Goal: Task Accomplishment & Management: Manage account settings

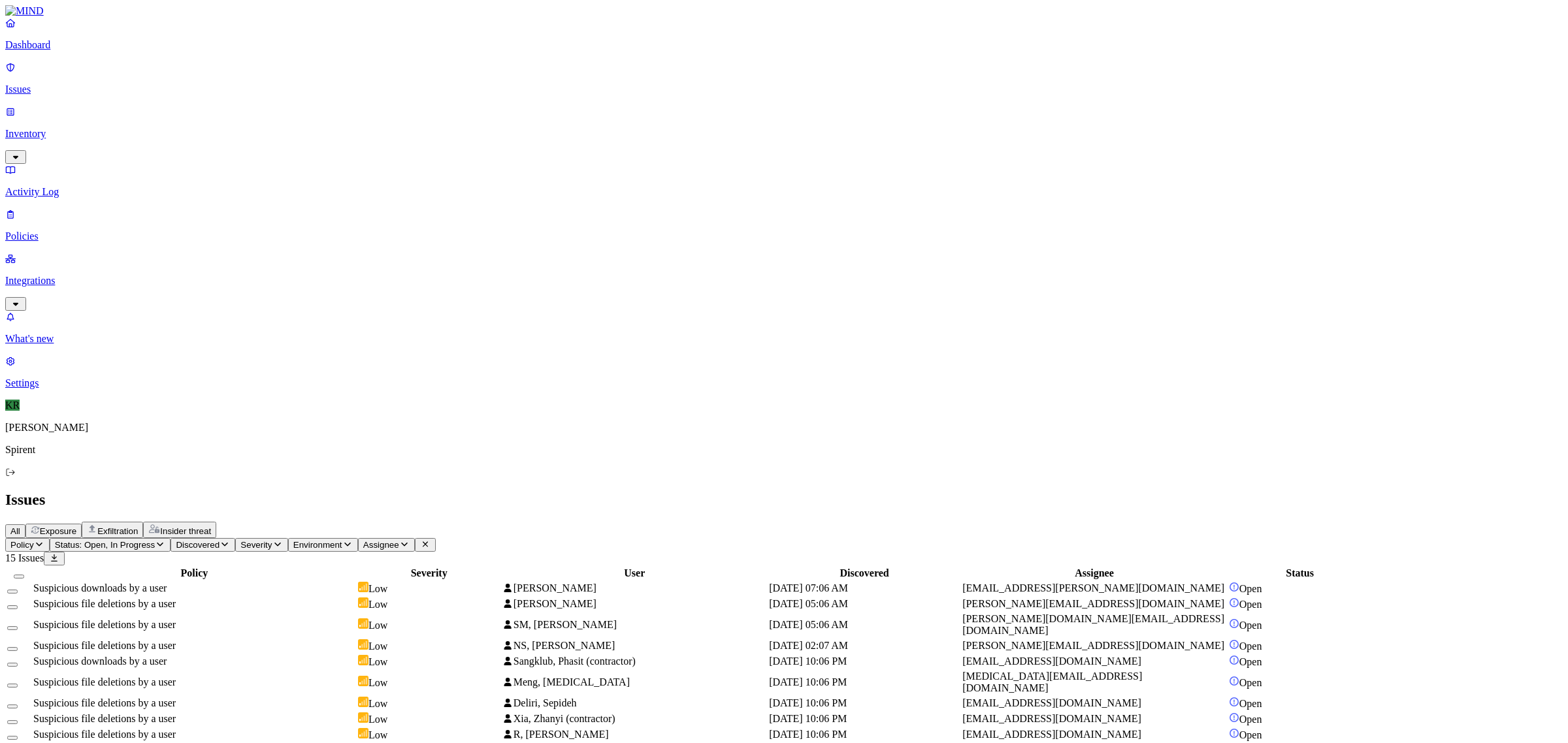
click at [399, 540] on span "Assignee" at bounding box center [381, 545] width 36 height 10
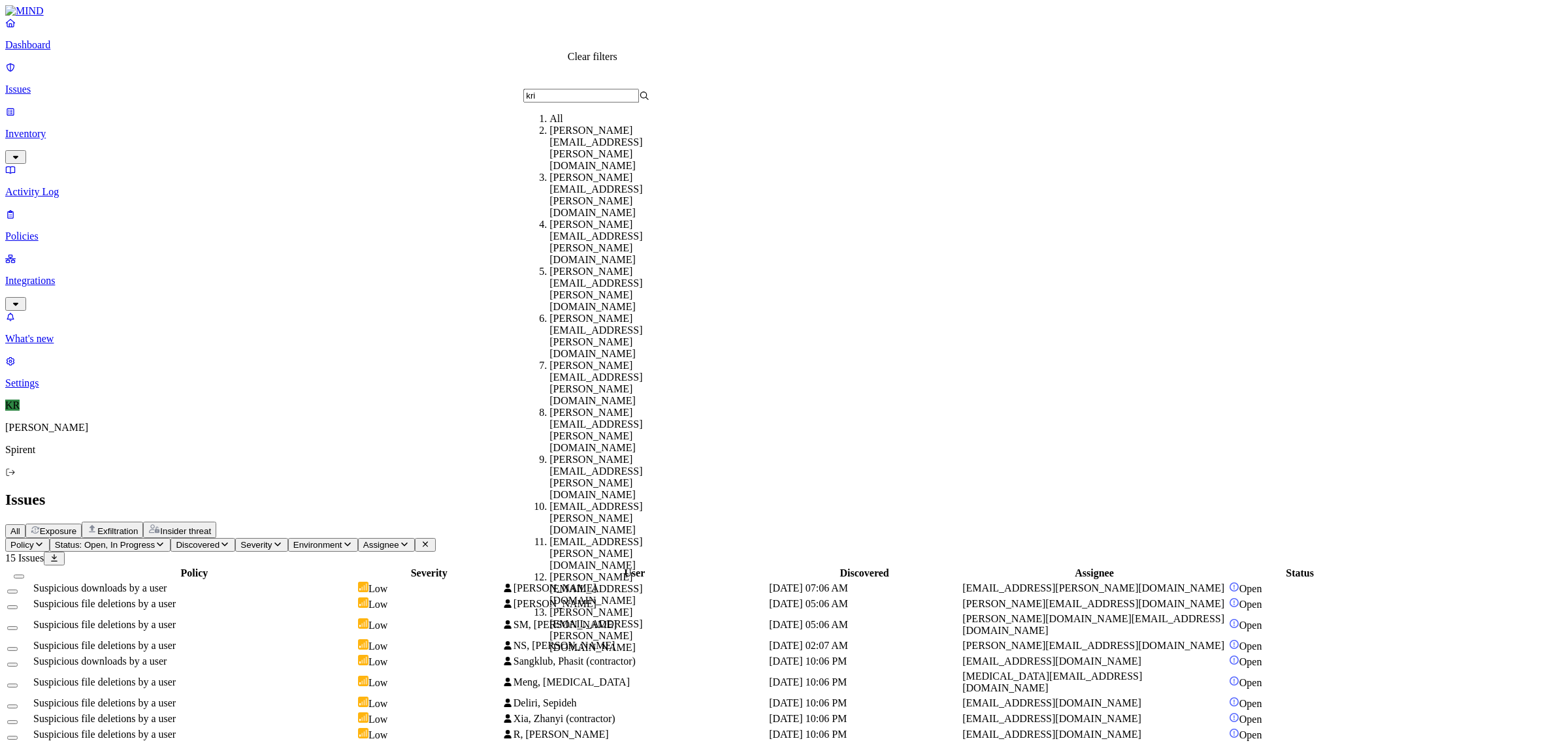
type input "kri"
click at [430, 540] on icon at bounding box center [425, 544] width 10 height 9
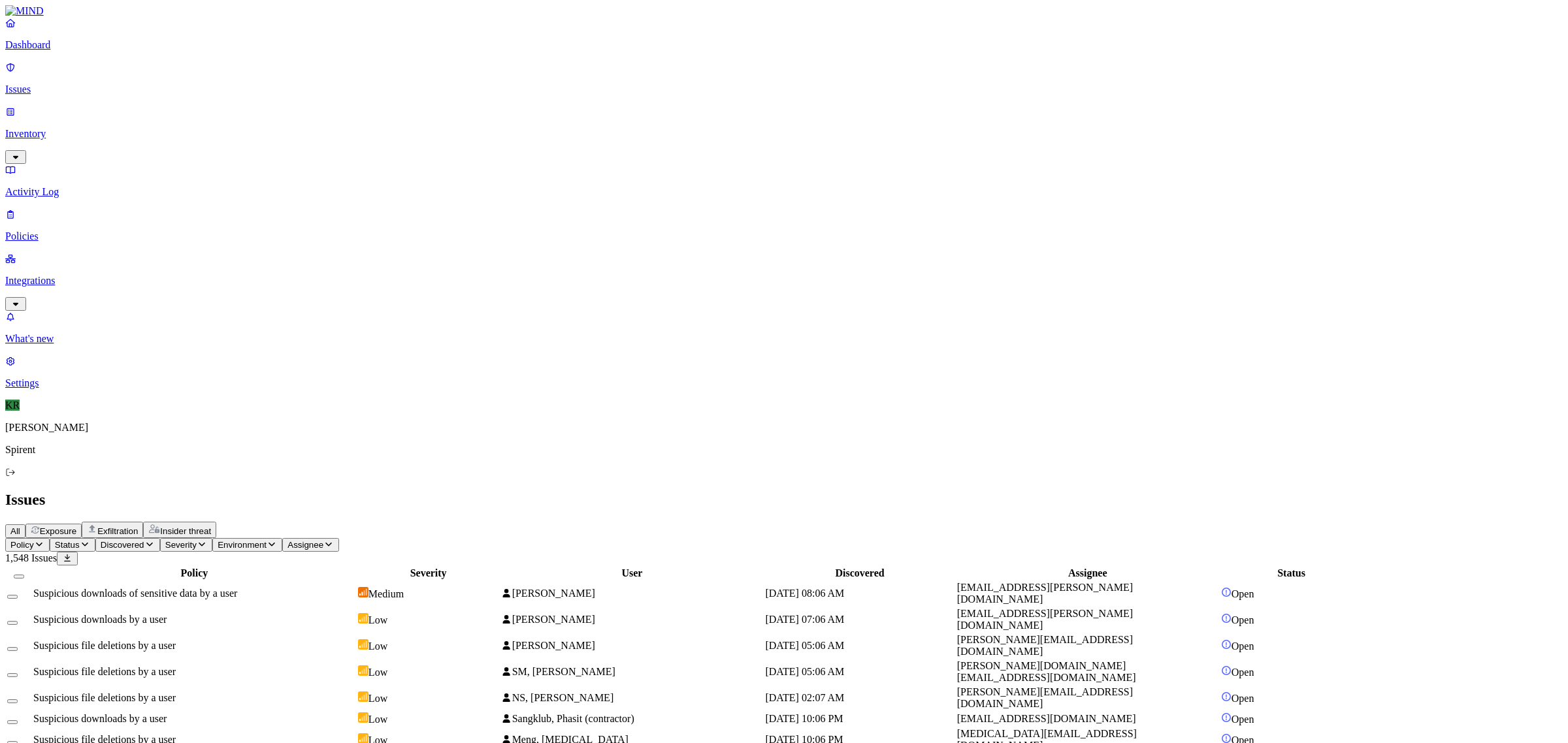
click at [90, 540] on icon "button" at bounding box center [85, 544] width 10 height 9
click at [240, 111] on img at bounding box center [242, 116] width 10 height 10
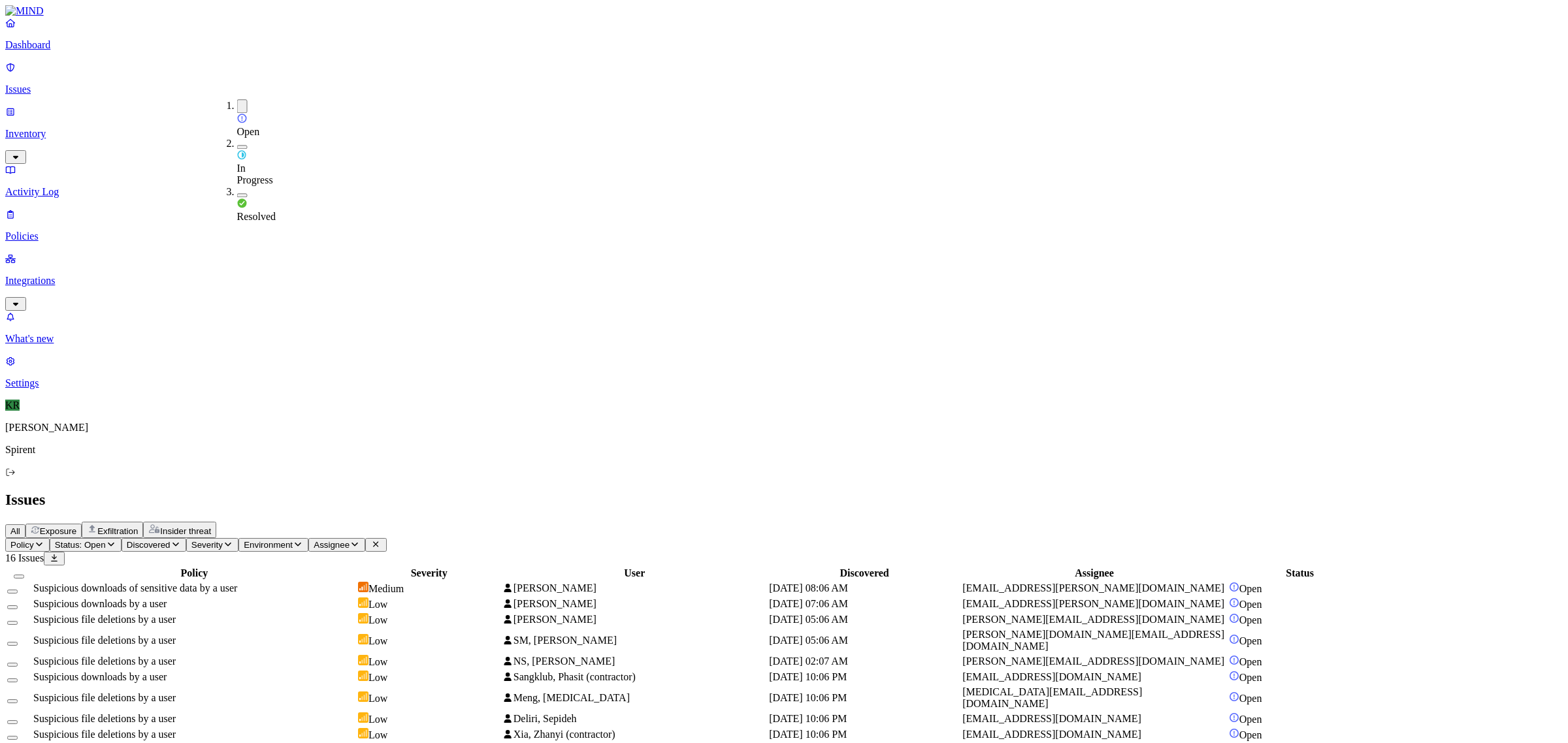
click at [237, 145] on button "button" at bounding box center [242, 147] width 10 height 4
click at [409, 540] on icon "button" at bounding box center [404, 544] width 10 height 9
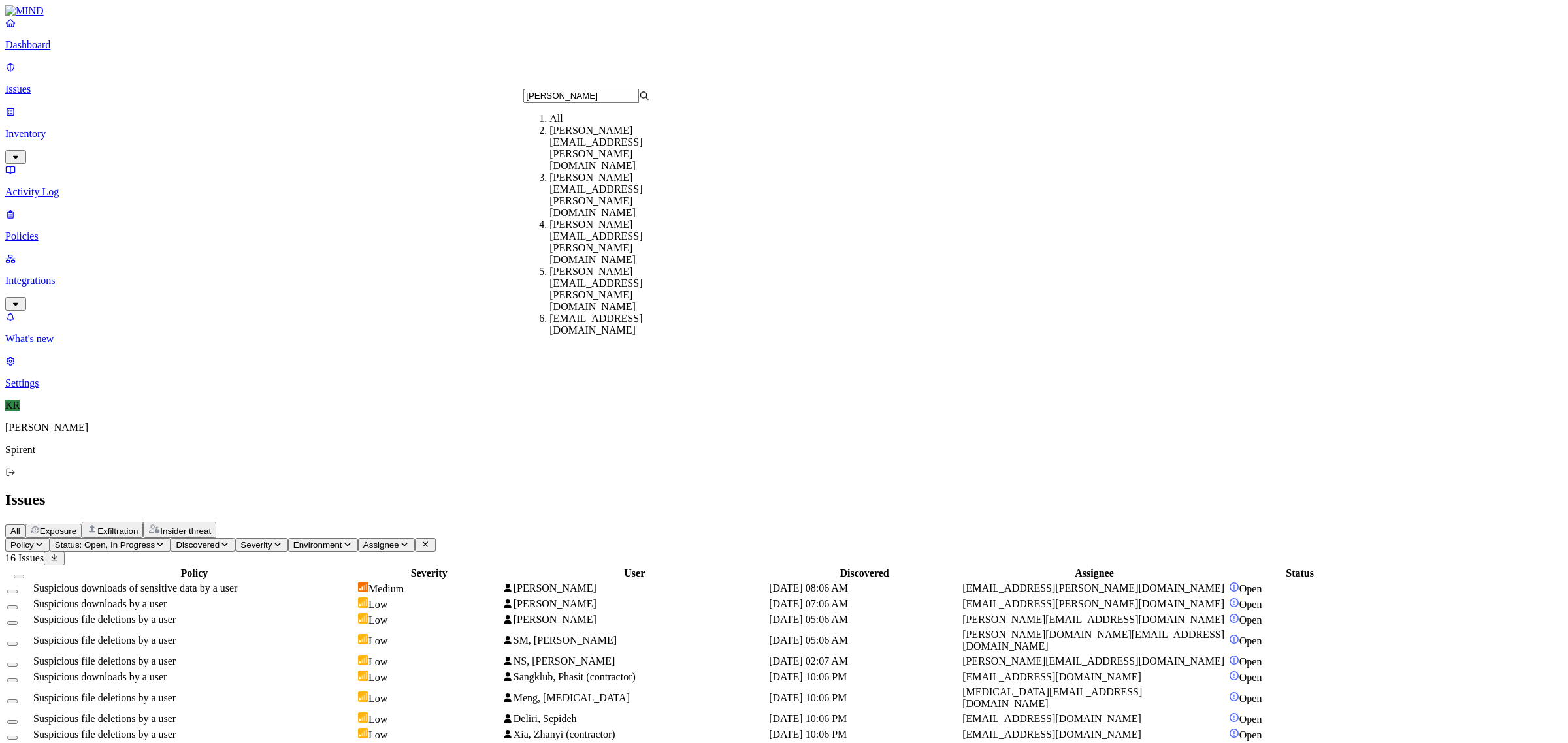
type input "eliza"
click at [593, 172] on div "elizabeth.owusu@spirent.com" at bounding box center [613, 195] width 126 height 47
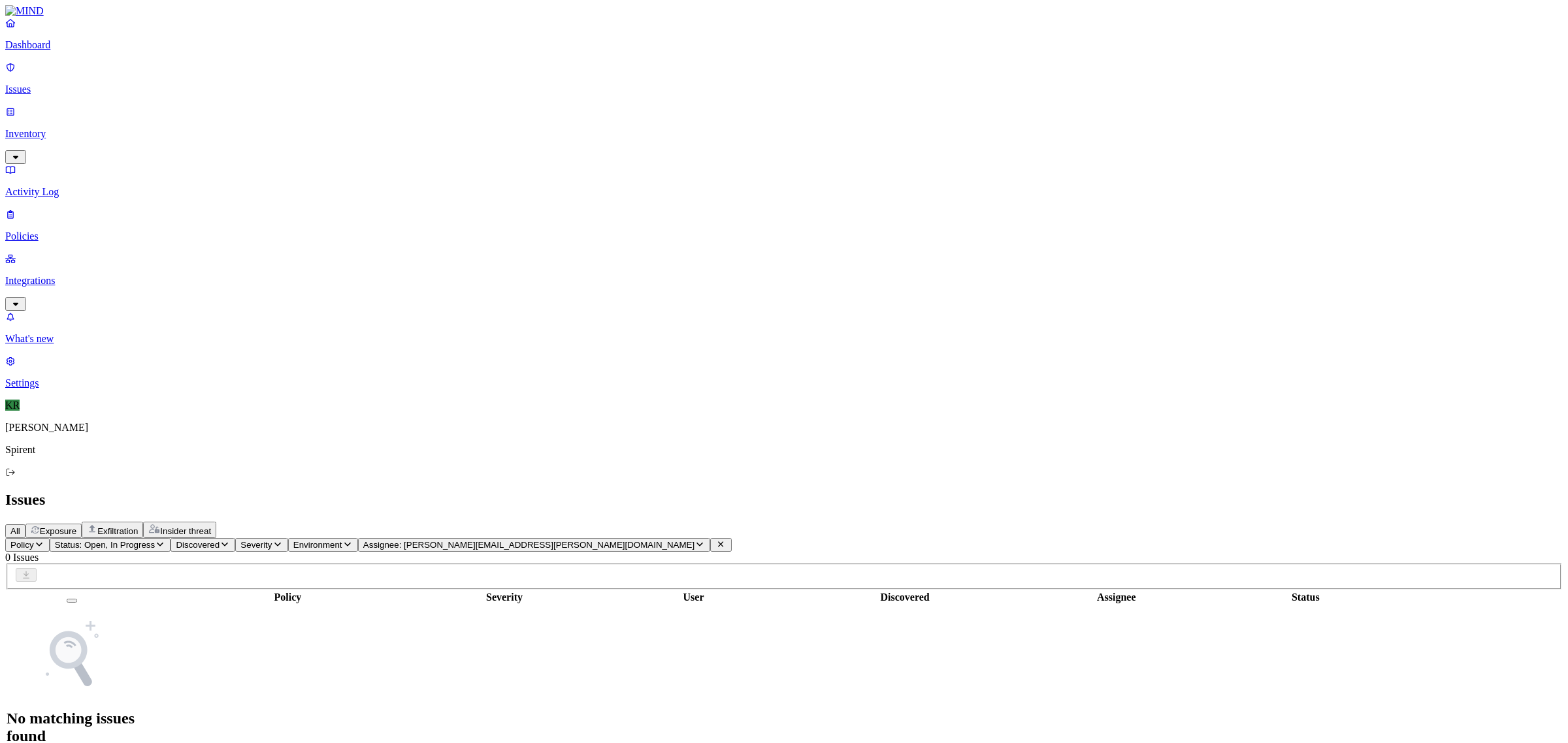
click at [166, 540] on icon "button" at bounding box center [160, 544] width 10 height 9
click at [265, 213] on span "Resolved" at bounding box center [257, 218] width 39 height 11
click at [661, 540] on span "Assignee: elizabeth.owusu@spirent.com" at bounding box center [570, 545] width 331 height 10
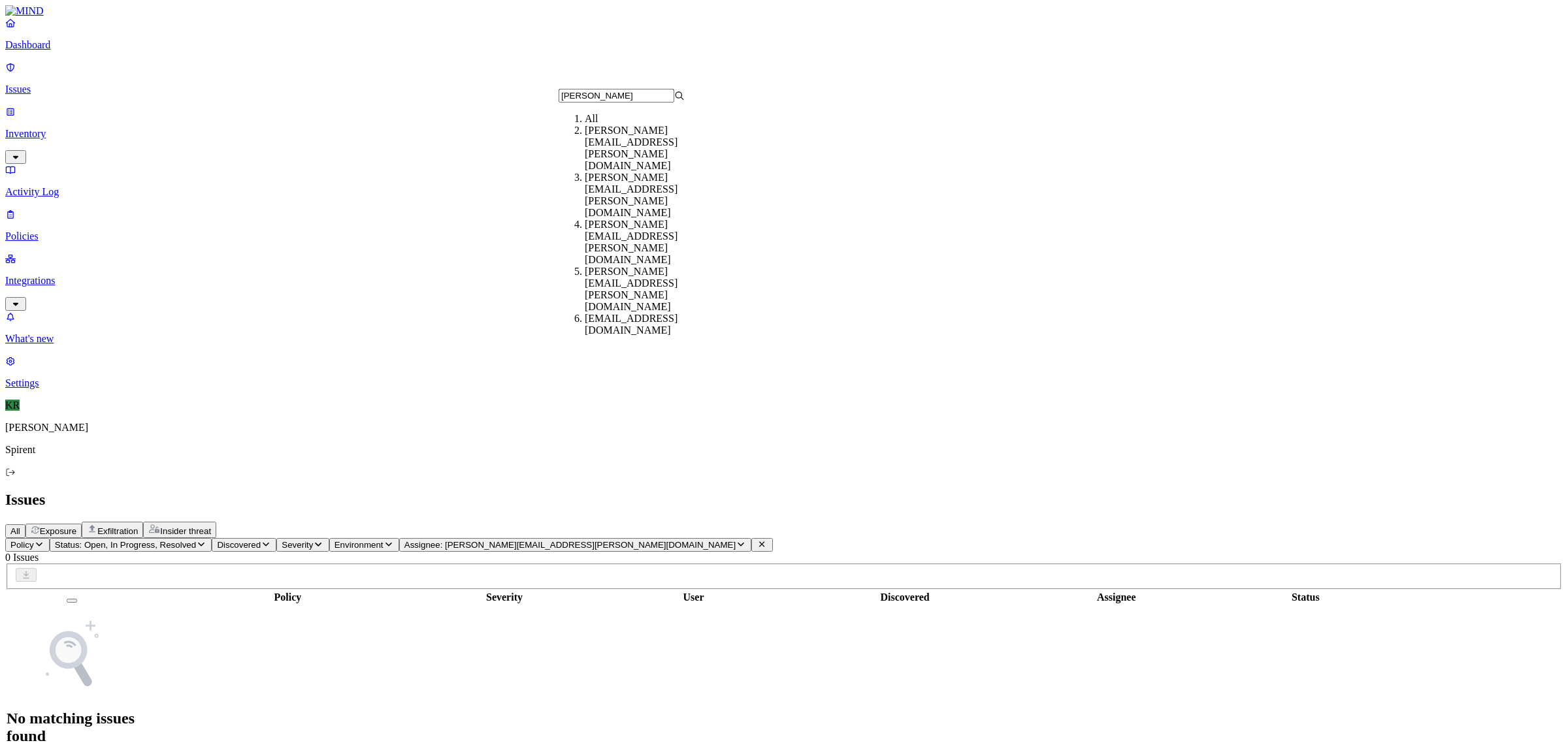
type input "eliza"
click at [634, 147] on div "elizabeth.owusu@spirent.com" at bounding box center [648, 148] width 126 height 47
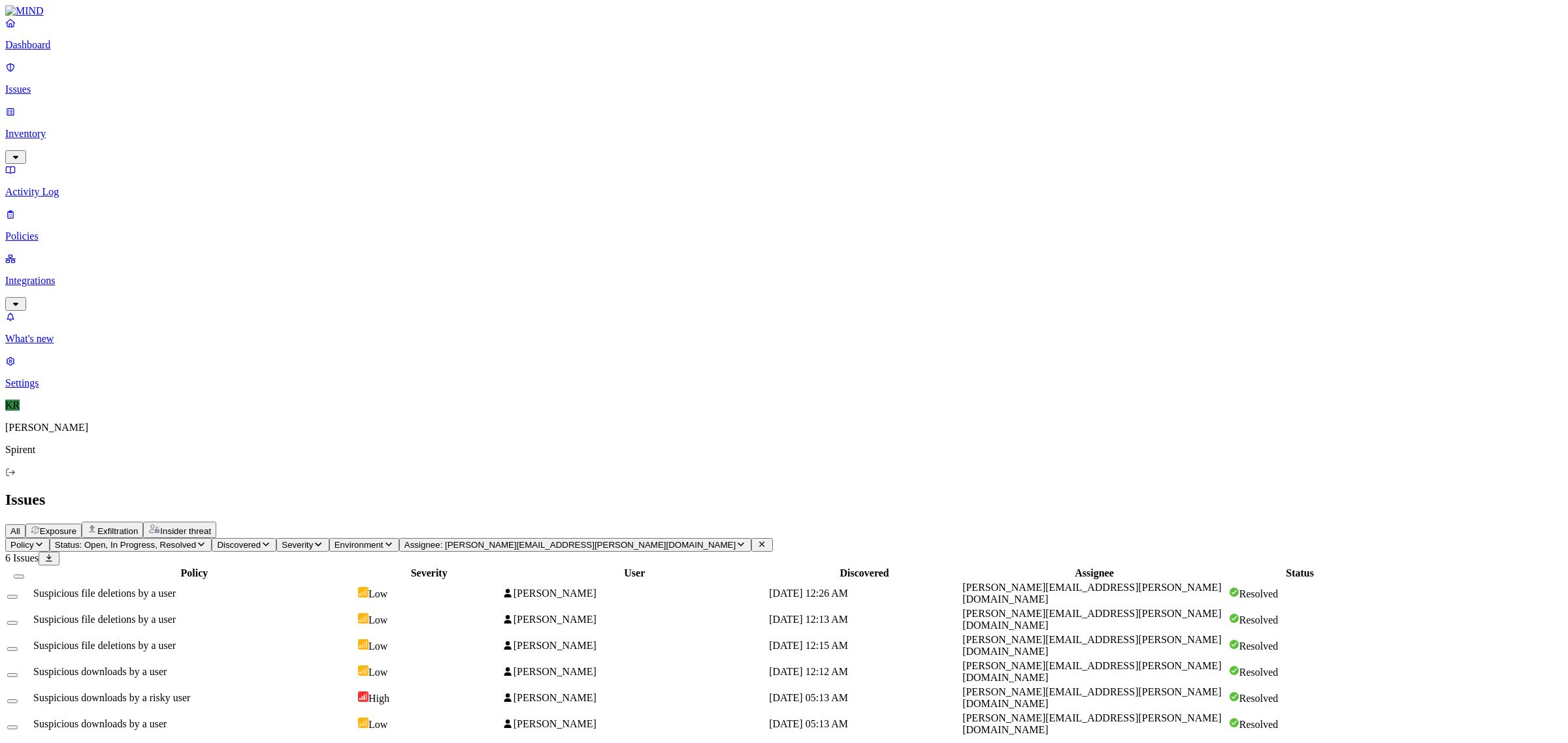
click at [658, 540] on span "Assignee: elizabeth.owusu@spirent.com" at bounding box center [570, 545] width 331 height 10
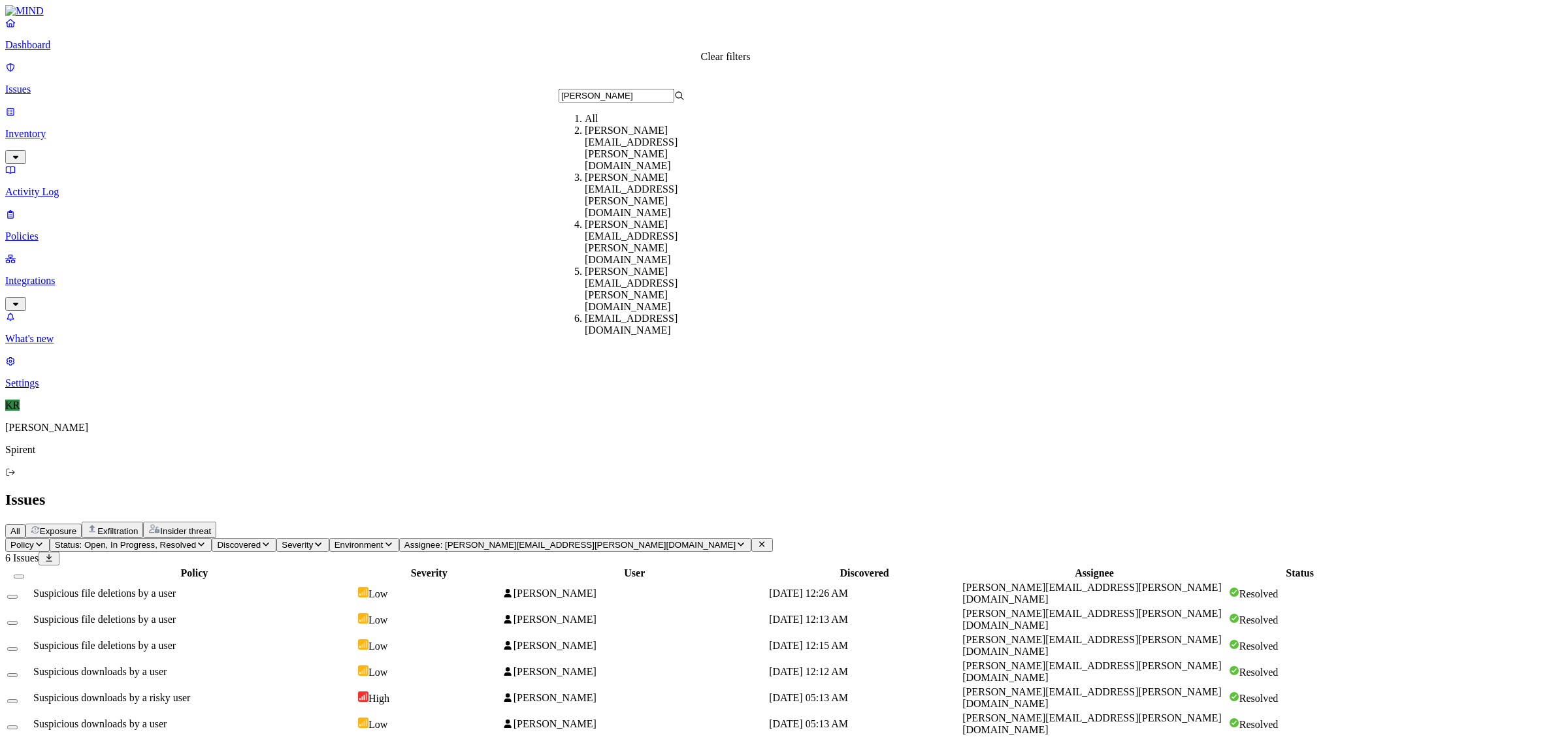
type input "eliza"
click at [756, 540] on icon at bounding box center [761, 544] width 10 height 9
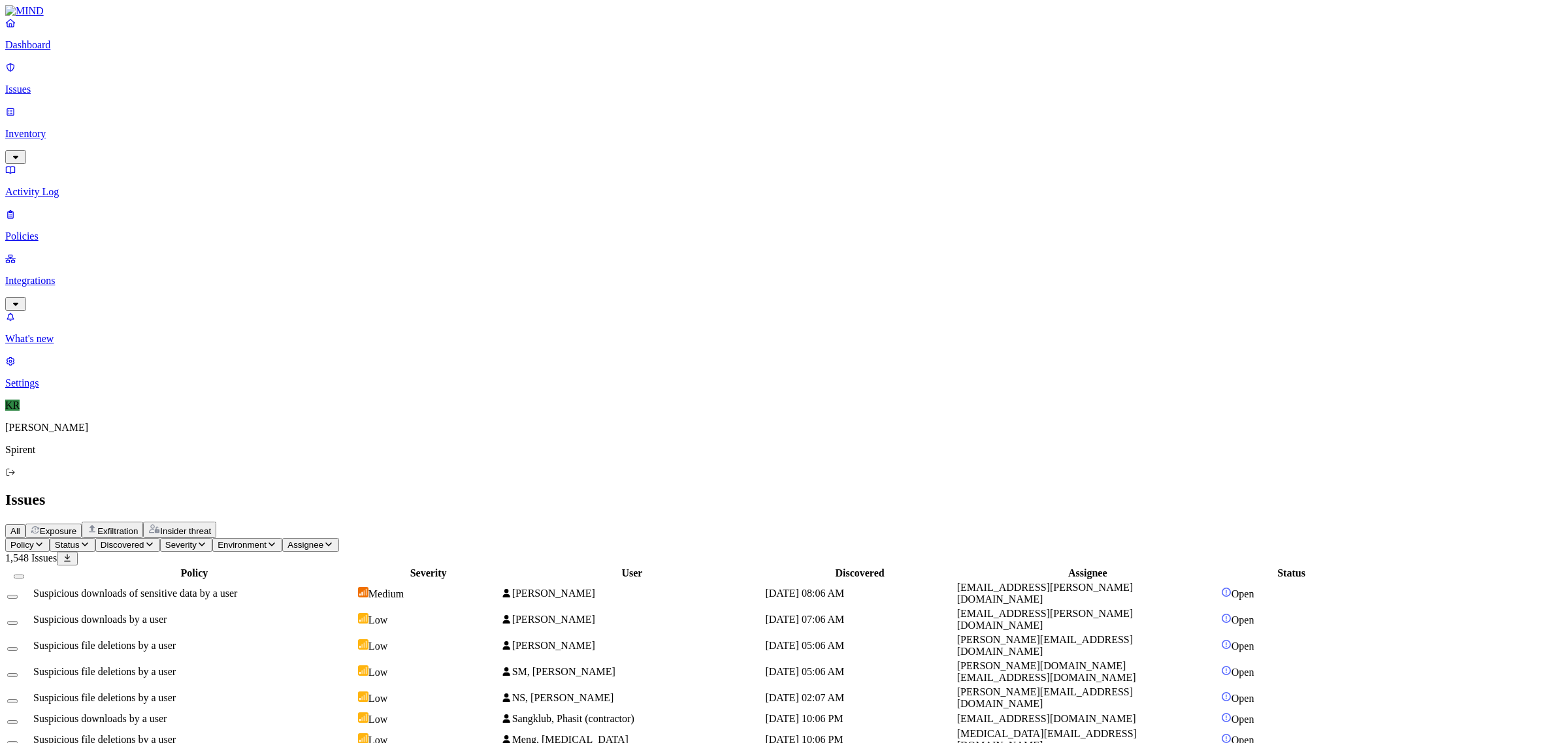
click at [80, 540] on span "Status" at bounding box center [68, 545] width 25 height 10
drag, startPoint x: 242, startPoint y: 102, endPoint x: 239, endPoint y: 112, distance: 10.4
click at [242, 111] on img at bounding box center [242, 116] width 10 height 10
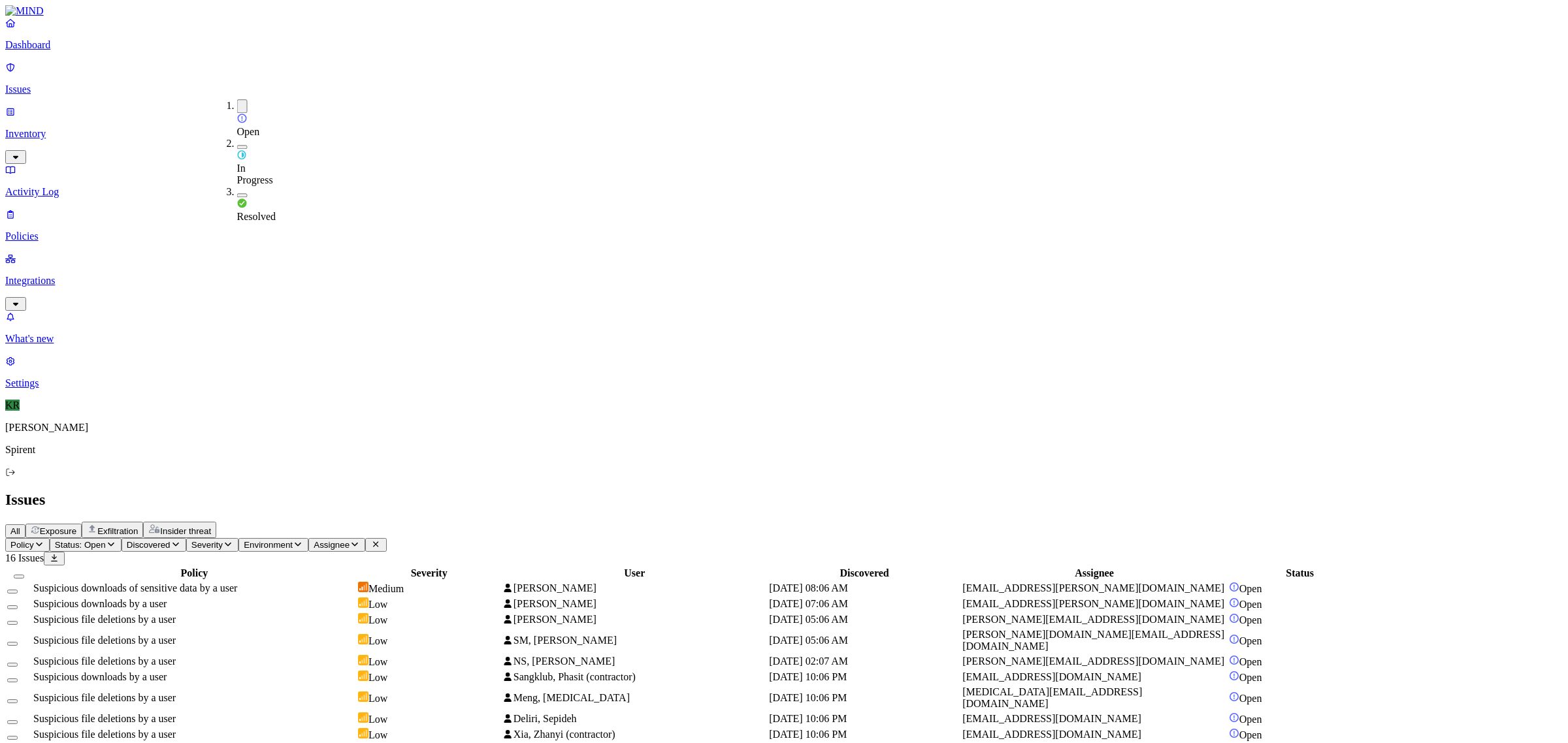
click at [237, 138] on div "In Progress" at bounding box center [237, 162] width 0 height 49
drag, startPoint x: 164, startPoint y: 47, endPoint x: 171, endPoint y: 52, distance: 8.6
click at [25, 525] on button "All" at bounding box center [15, 531] width 20 height 14
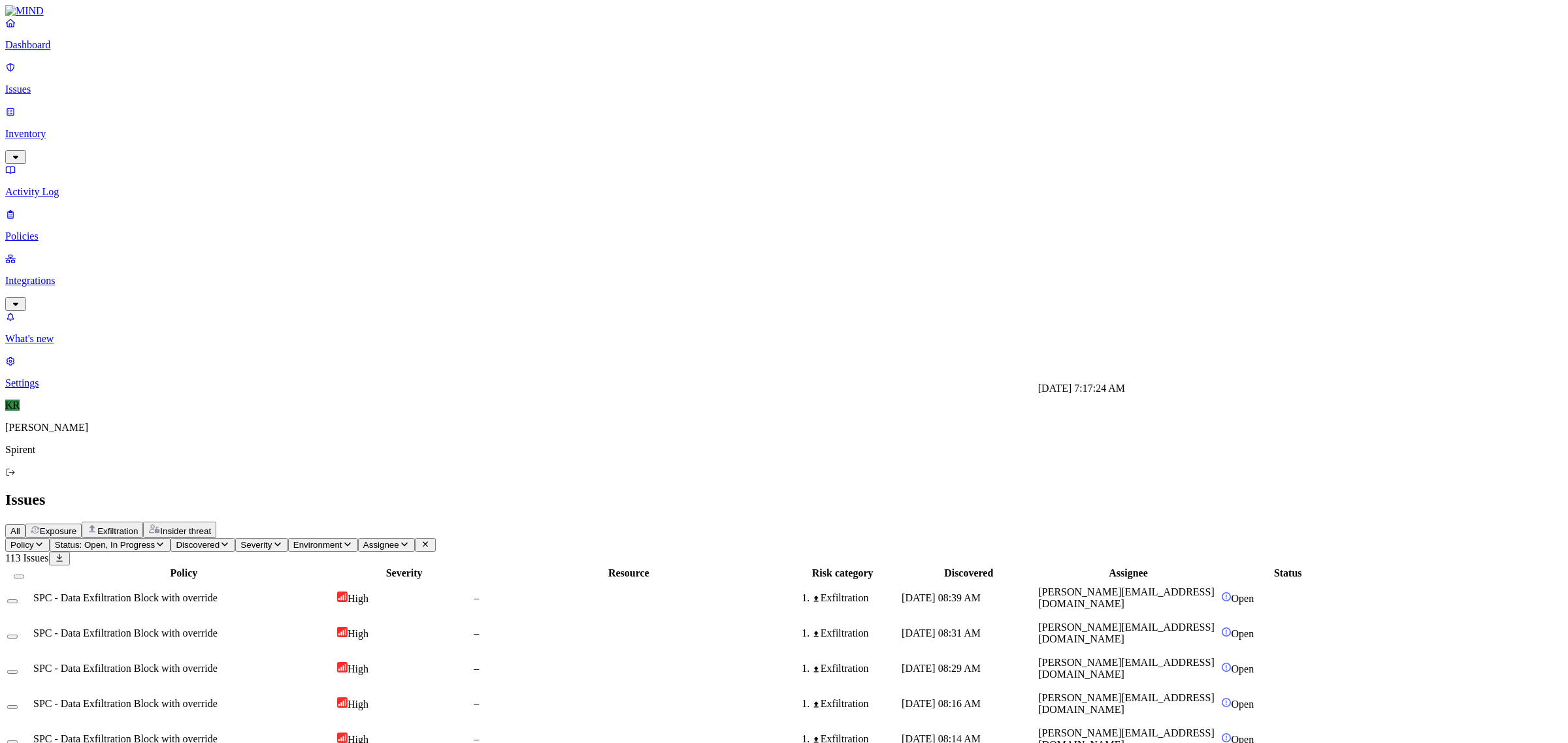
scroll to position [201, 0]
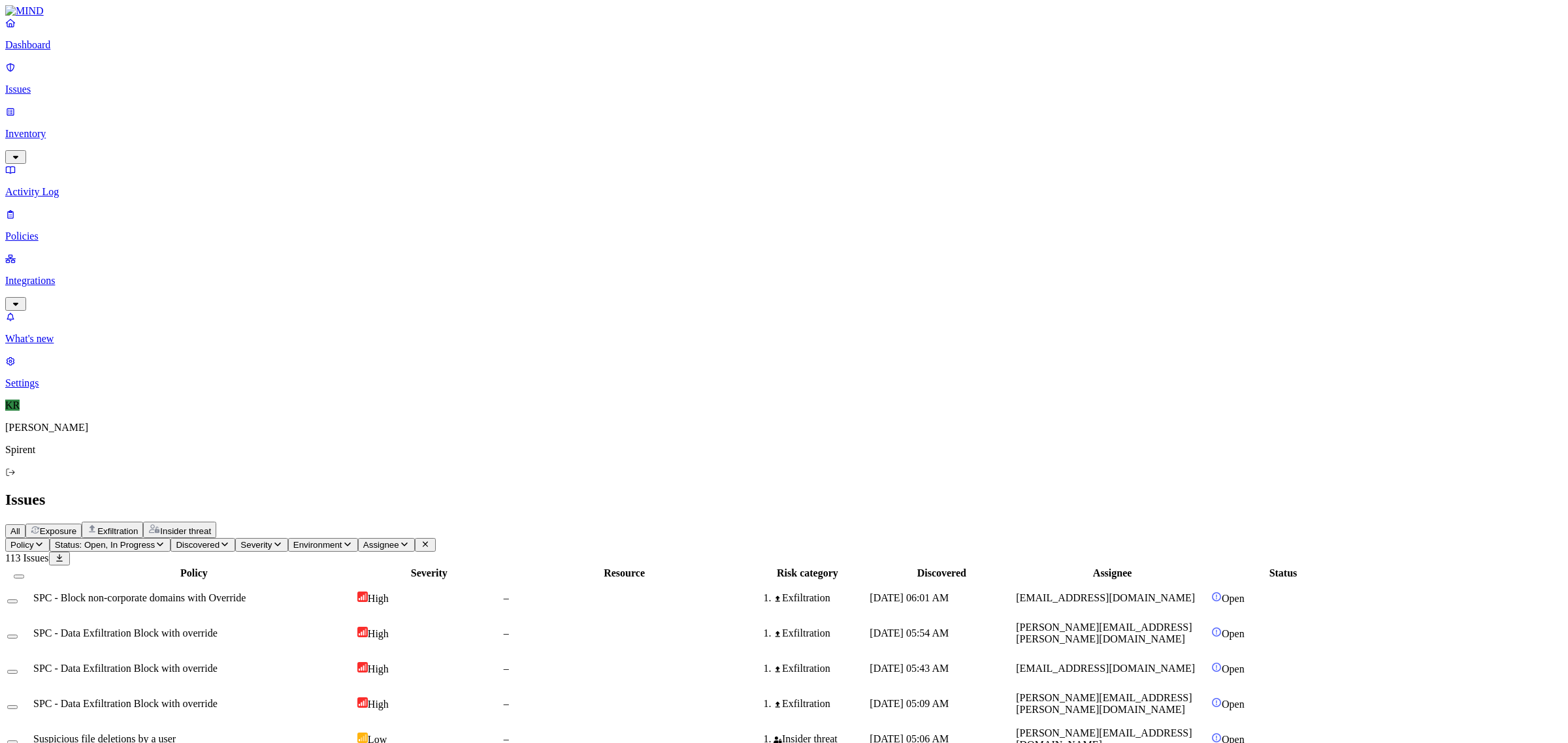
scroll to position [0, 0]
